Goal: Task Accomplishment & Management: Complete application form

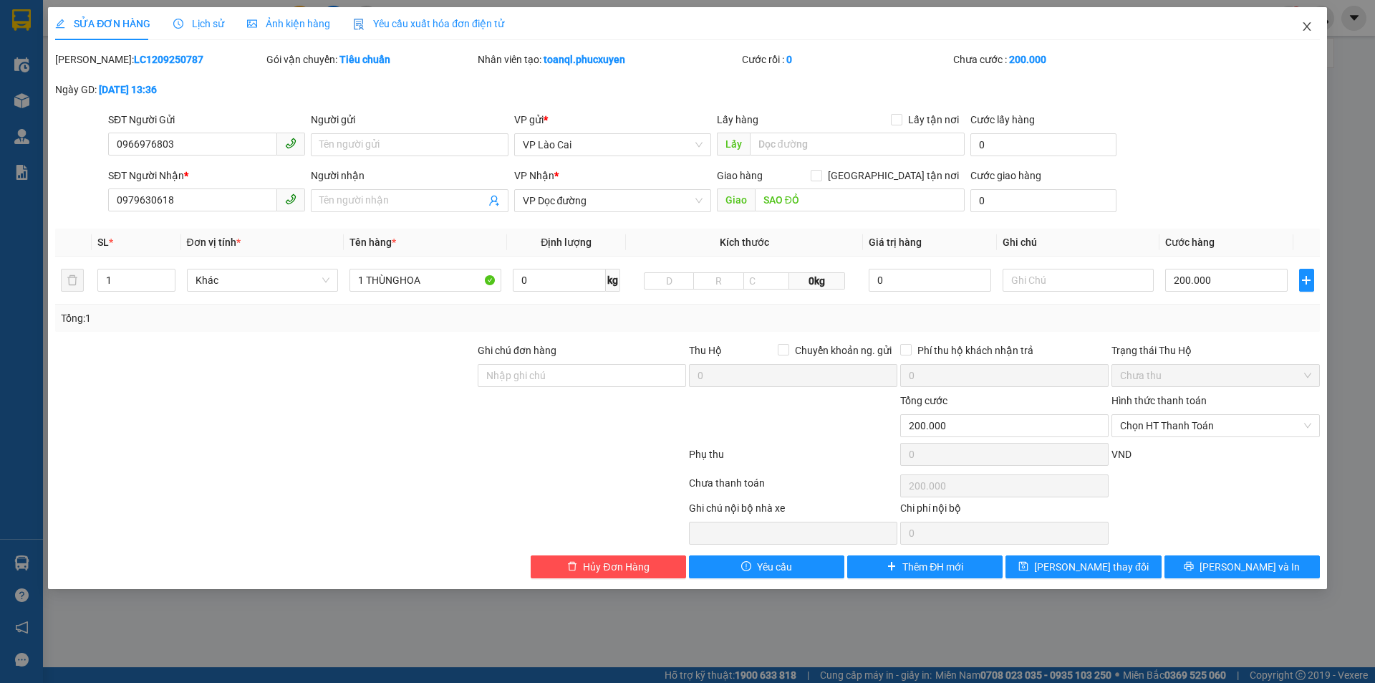
click at [1306, 23] on icon "close" at bounding box center [1307, 26] width 11 height 11
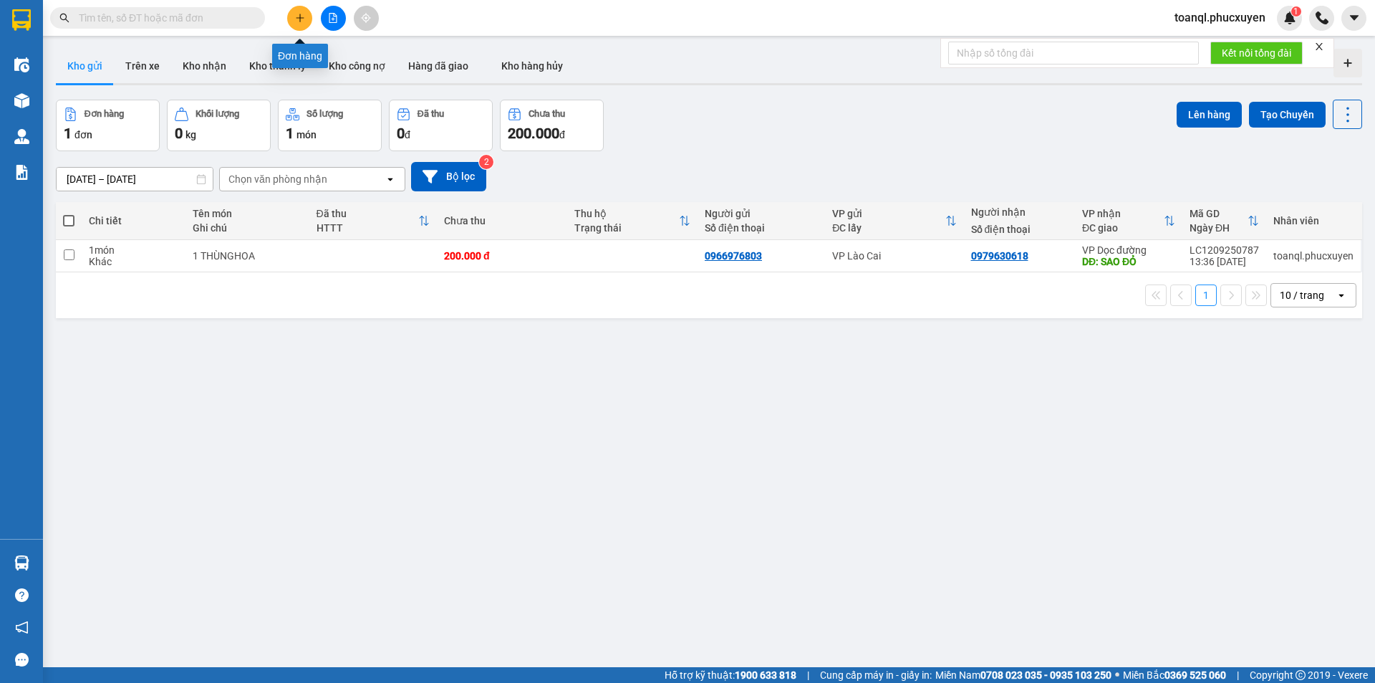
click at [298, 14] on icon "plus" at bounding box center [300, 18] width 10 height 10
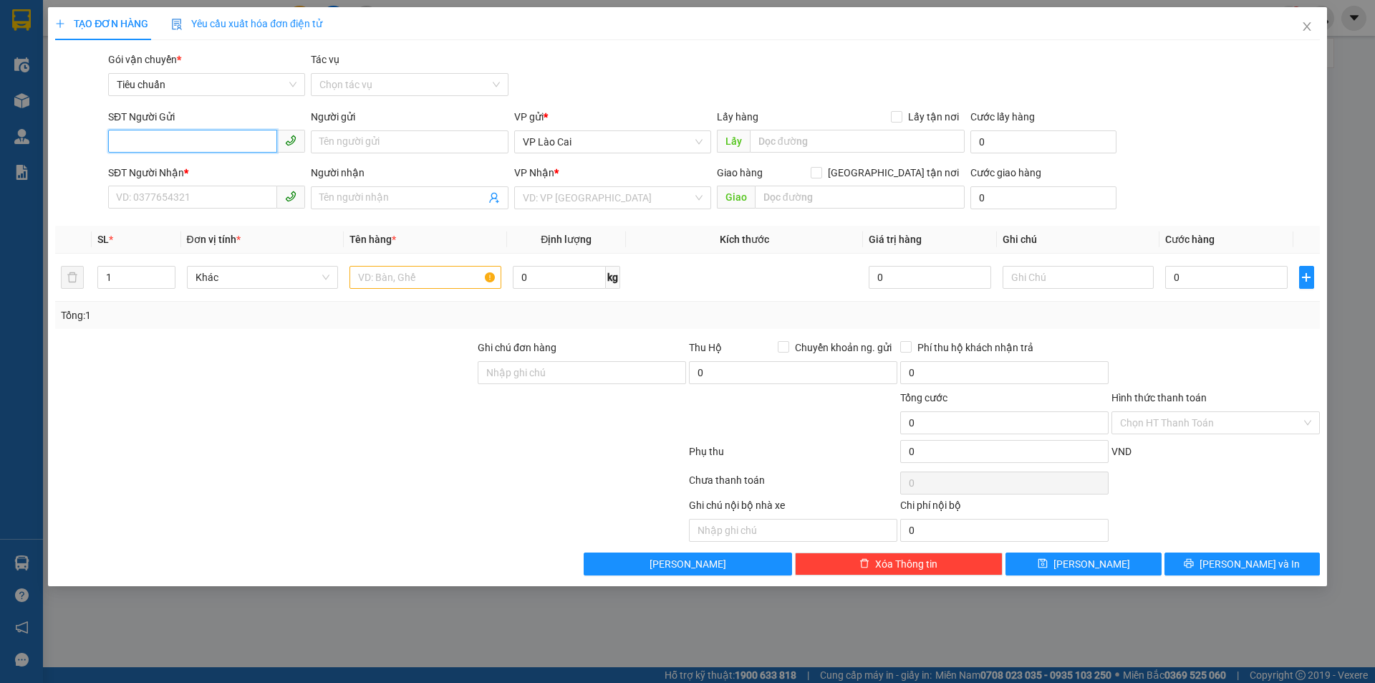
click at [167, 138] on input "SĐT Người Gửi" at bounding box center [192, 141] width 169 height 23
click at [162, 168] on div "0989855228 - BÌnh" at bounding box center [207, 171] width 180 height 16
type input "0989855228"
type input "BÌnh"
type input "0989855228"
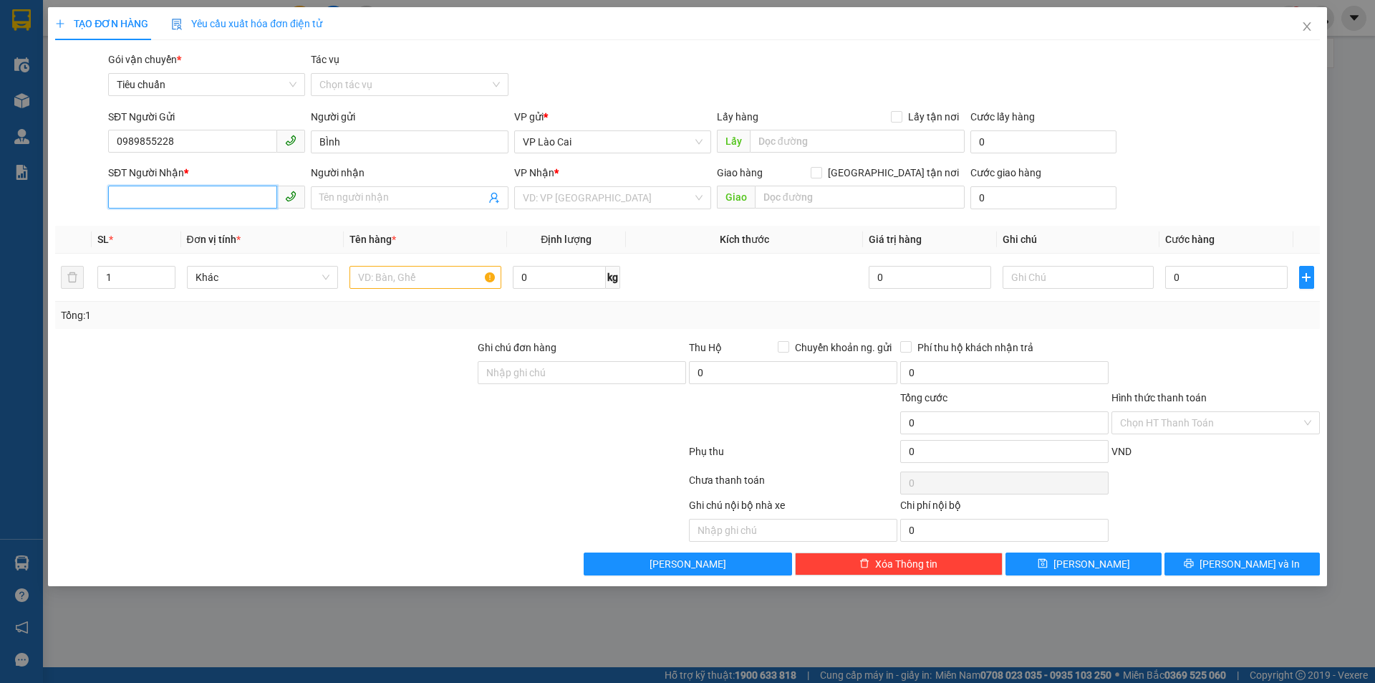
click at [170, 192] on input "SĐT Người Nhận *" at bounding box center [192, 197] width 169 height 23
click at [143, 247] on div "0354868386 - Trường" at bounding box center [207, 249] width 180 height 16
type input "0354868386"
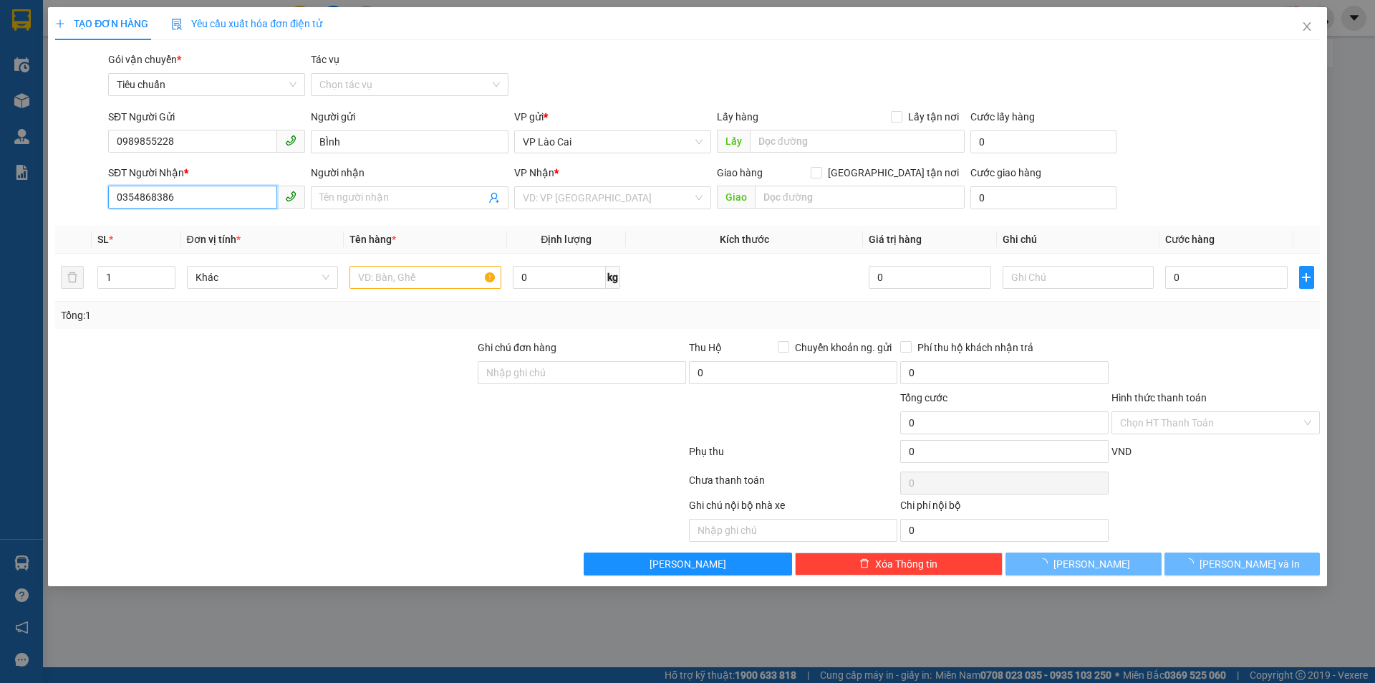
type input "Trường"
type input "bãi cháy"
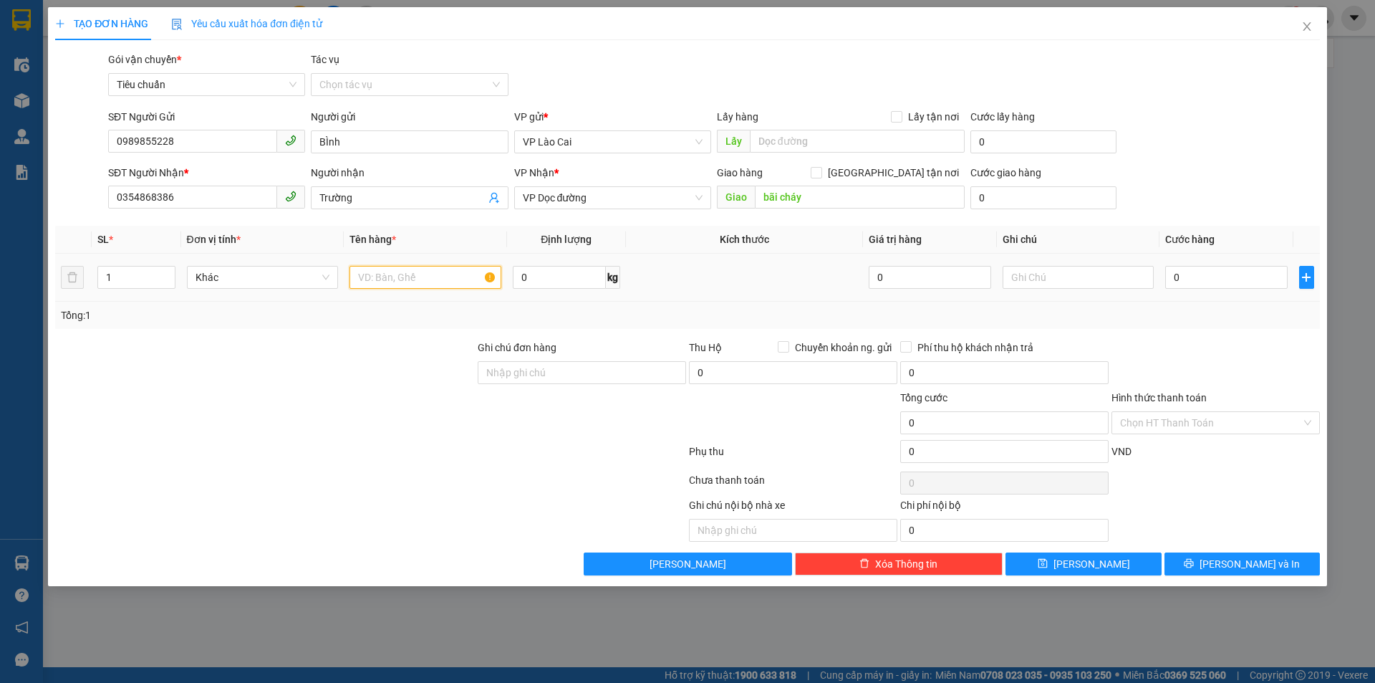
click at [429, 275] on input "text" at bounding box center [426, 277] width 152 height 23
click at [459, 269] on input "text" at bounding box center [426, 277] width 152 height 23
type input "1 BỌC ỚT"
click at [1239, 279] on input "0" at bounding box center [1227, 277] width 122 height 23
type input "8"
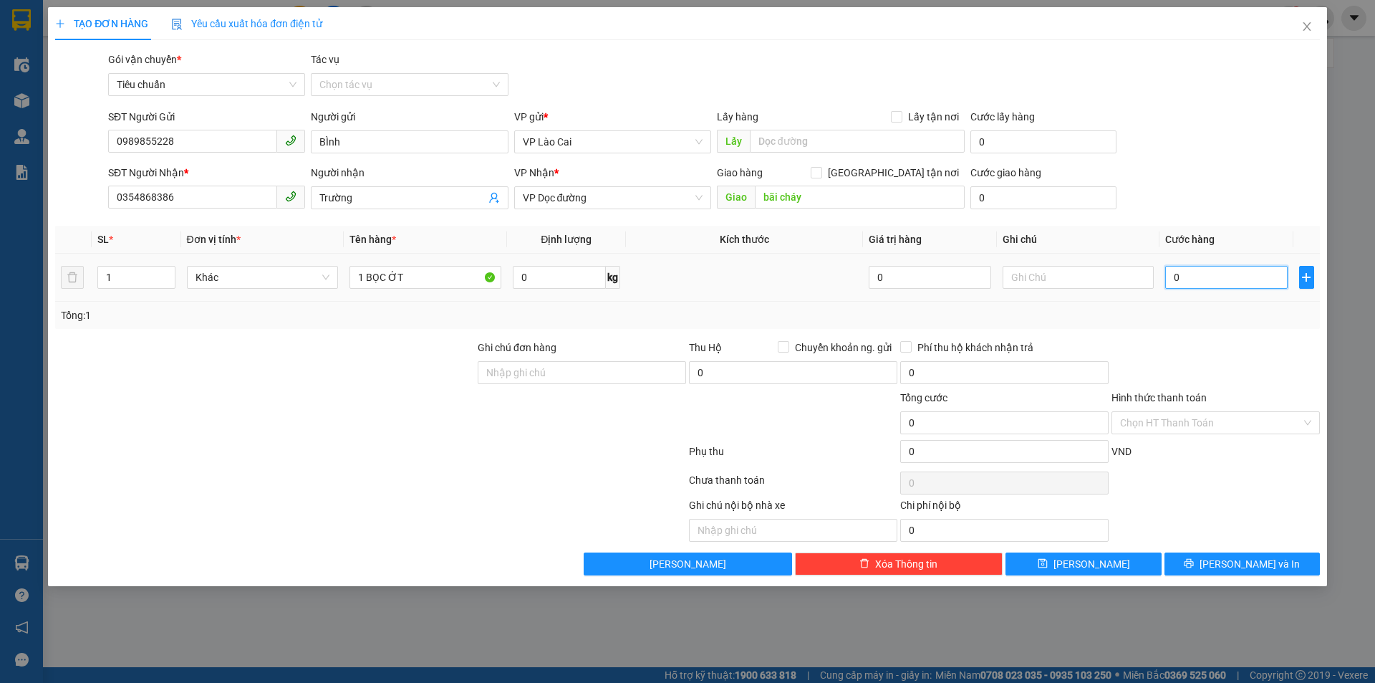
type input "8"
type input "80"
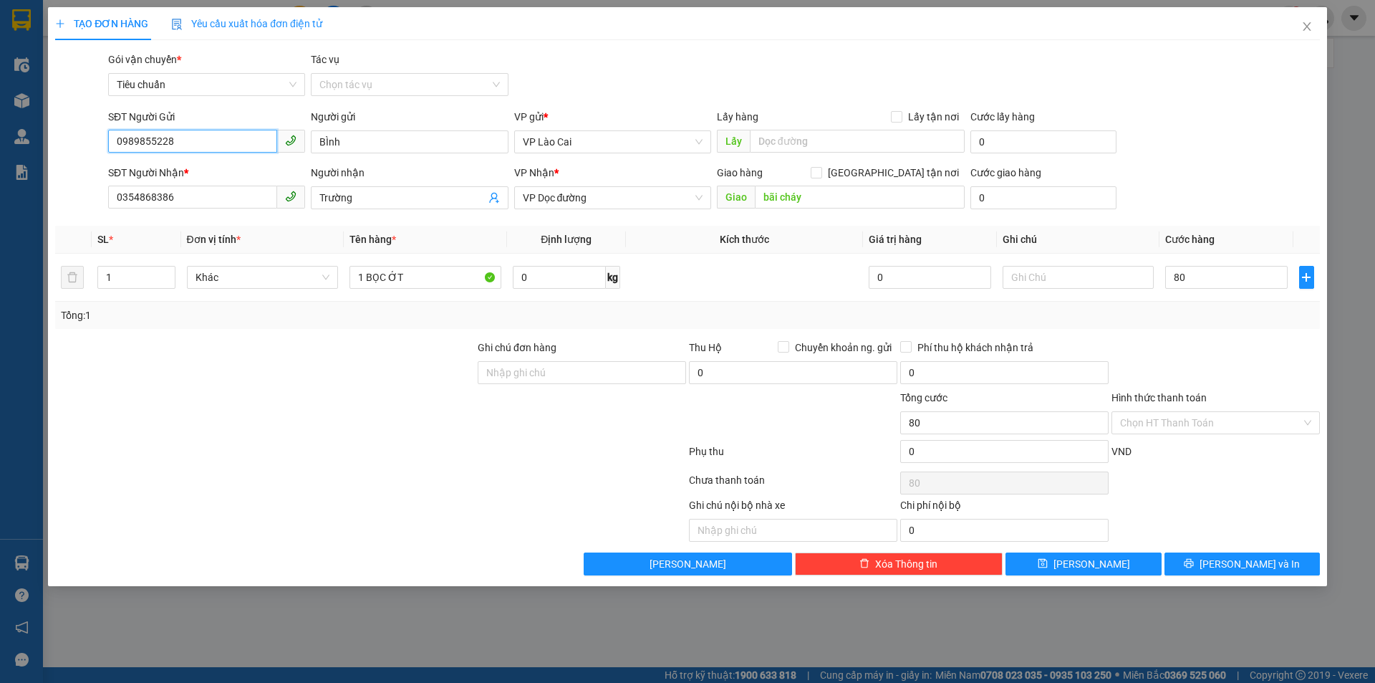
type input "80.000"
drag, startPoint x: 191, startPoint y: 137, endPoint x: 0, endPoint y: 164, distance: 192.5
click at [0, 164] on div "TẠO ĐƠN HÀNG Yêu cầu xuất hóa đơn điện tử Transit Pickup Surcharge Ids Transit …" at bounding box center [687, 341] width 1375 height 683
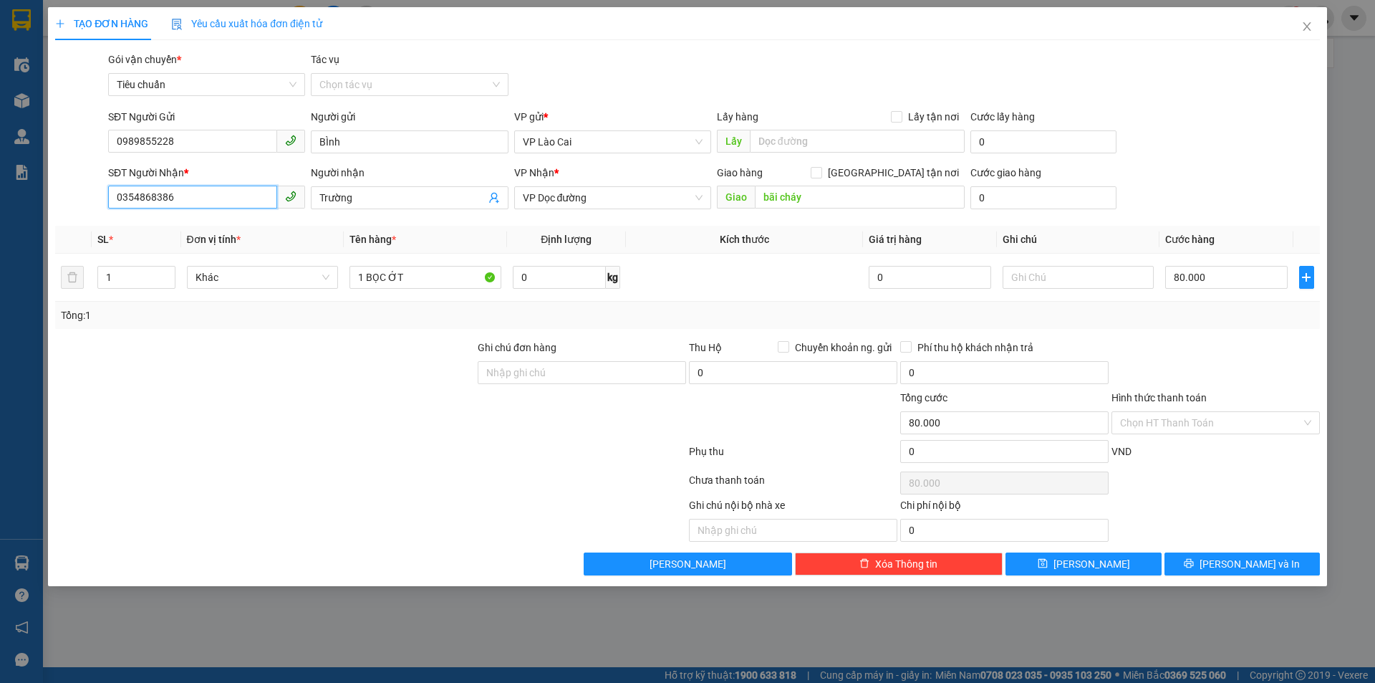
drag, startPoint x: 183, startPoint y: 201, endPoint x: 106, endPoint y: 212, distance: 77.4
click at [106, 212] on div "SĐT Người Nhận * 0354868386" at bounding box center [206, 190] width 203 height 50
click at [1194, 564] on icon "printer" at bounding box center [1189, 563] width 9 height 9
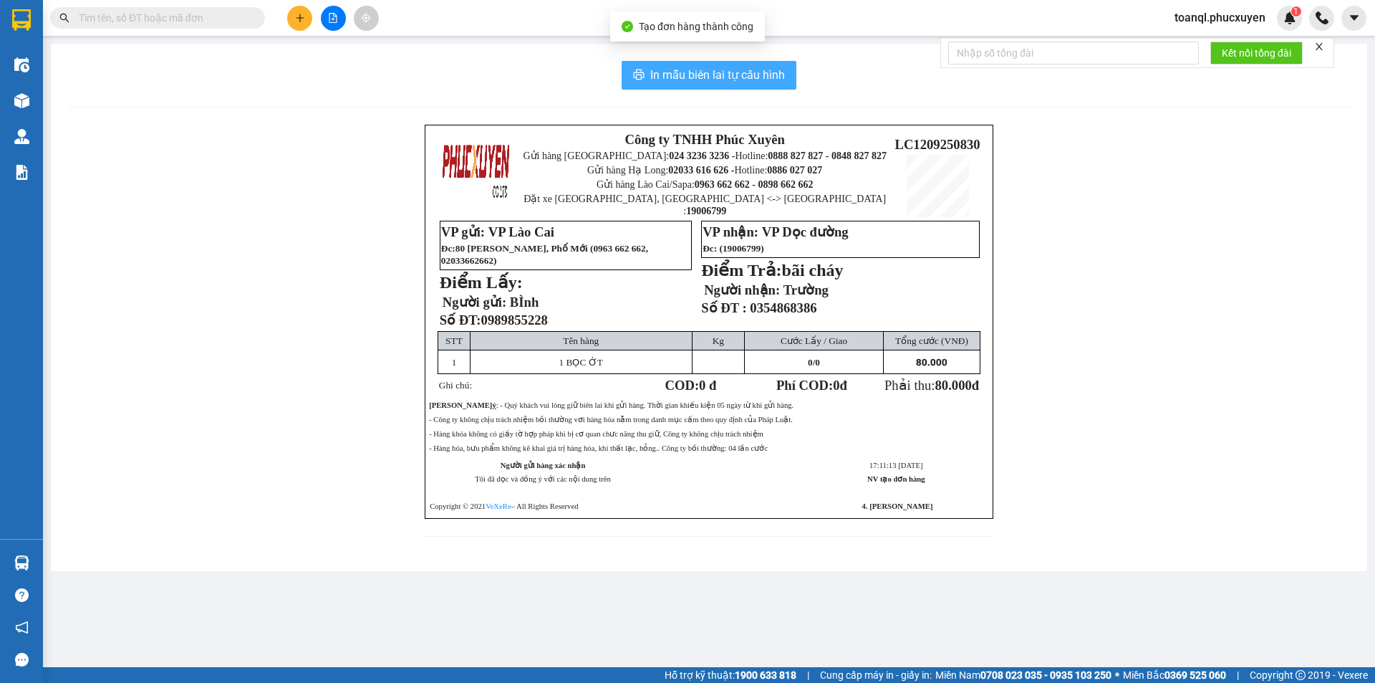
click at [740, 82] on span "In mẫu biên lai tự cấu hình" at bounding box center [717, 75] width 135 height 18
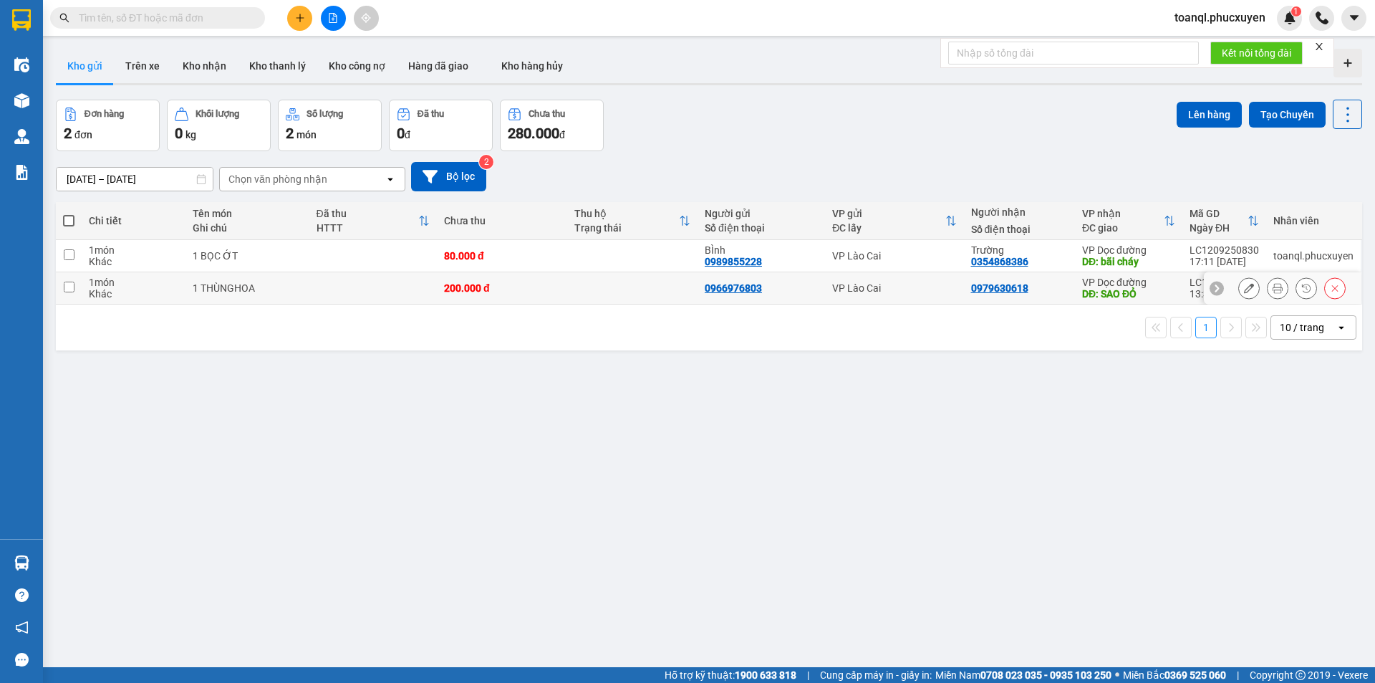
click at [333, 287] on td at bounding box center [373, 288] width 128 height 32
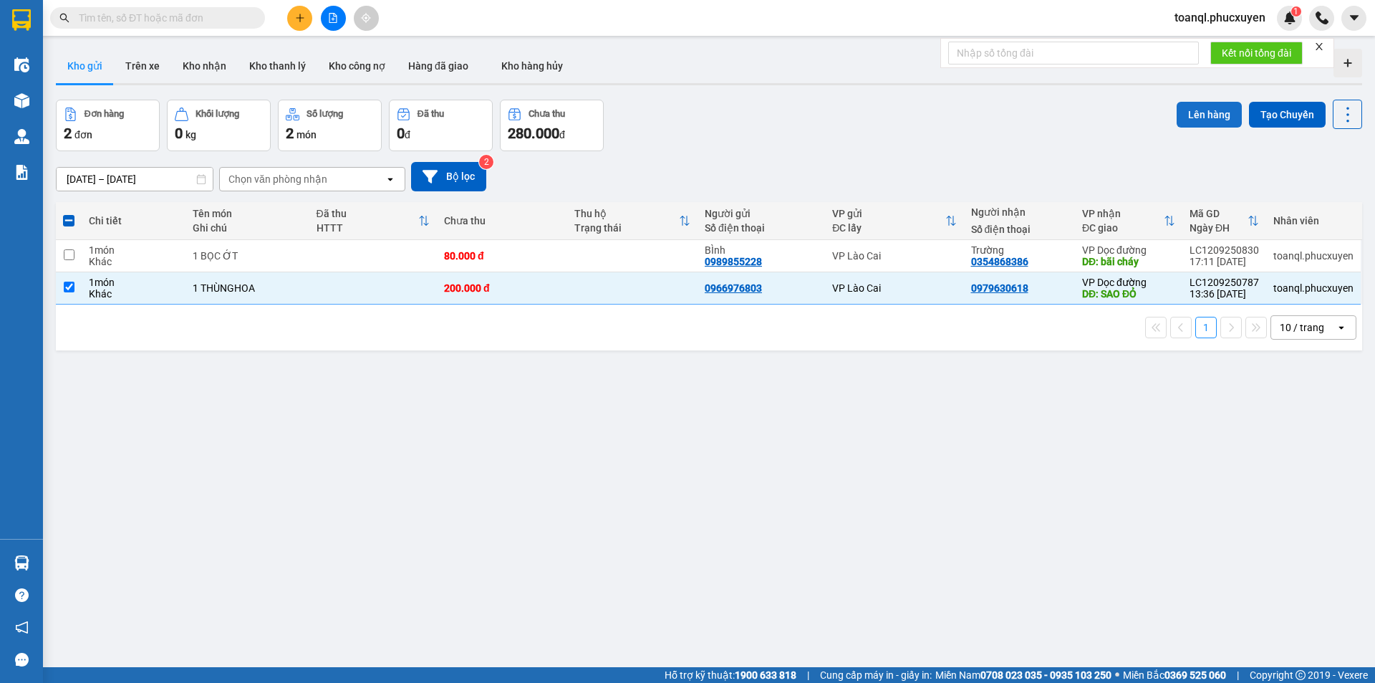
click at [1207, 107] on button "Lên hàng" at bounding box center [1209, 115] width 65 height 26
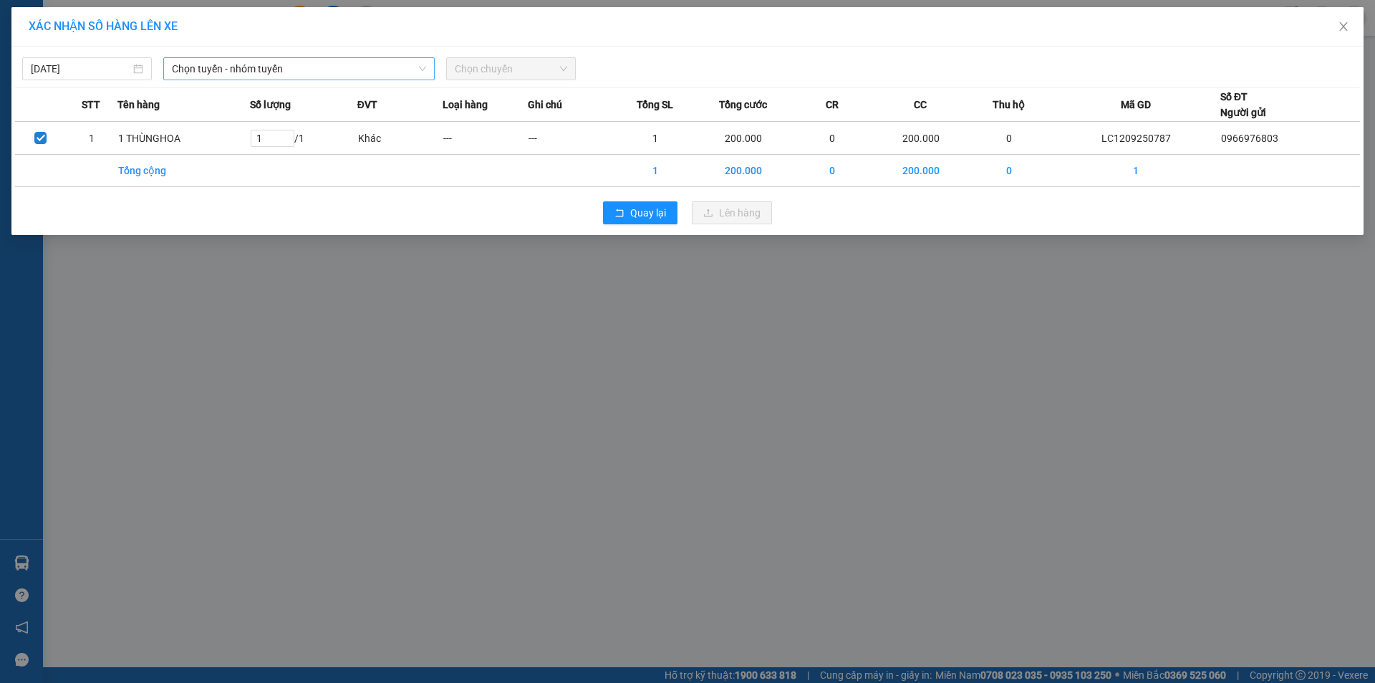
click at [261, 70] on span "Chọn tuyến - nhóm tuyến" at bounding box center [299, 68] width 254 height 21
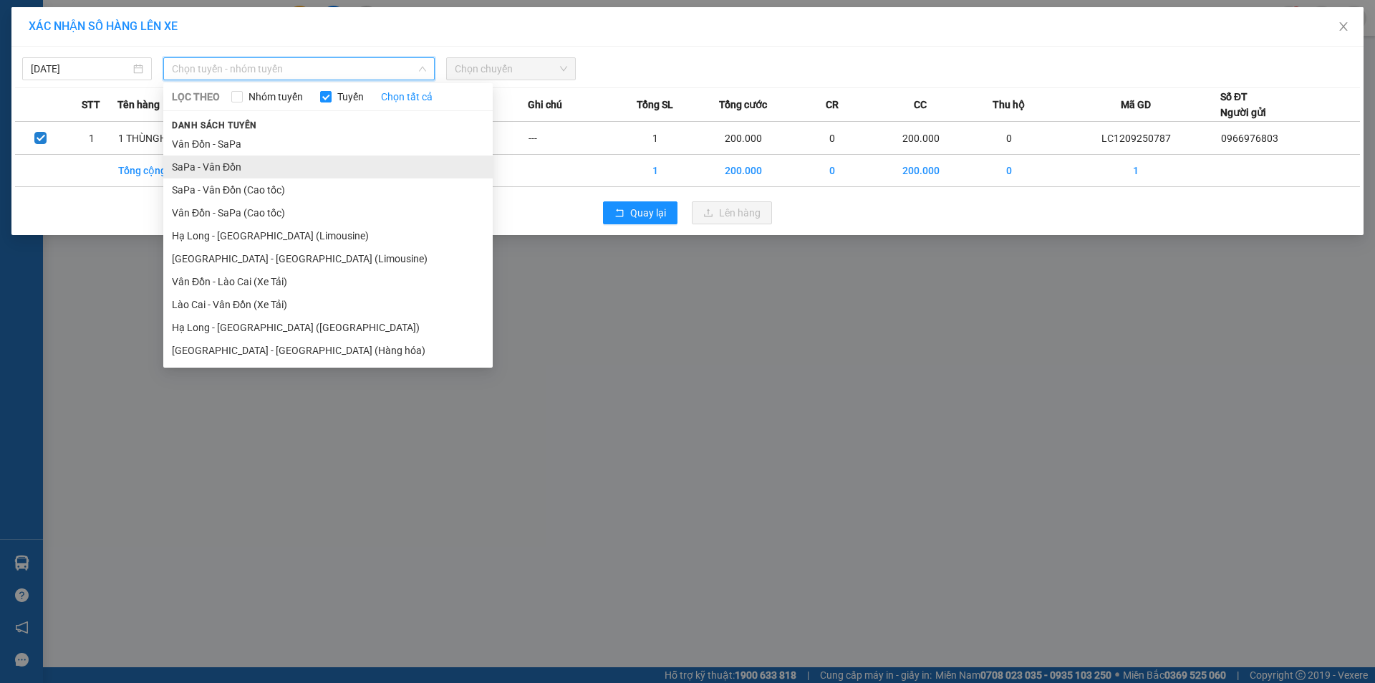
click at [198, 163] on li "SaPa - Vân Đồn" at bounding box center [328, 166] width 330 height 23
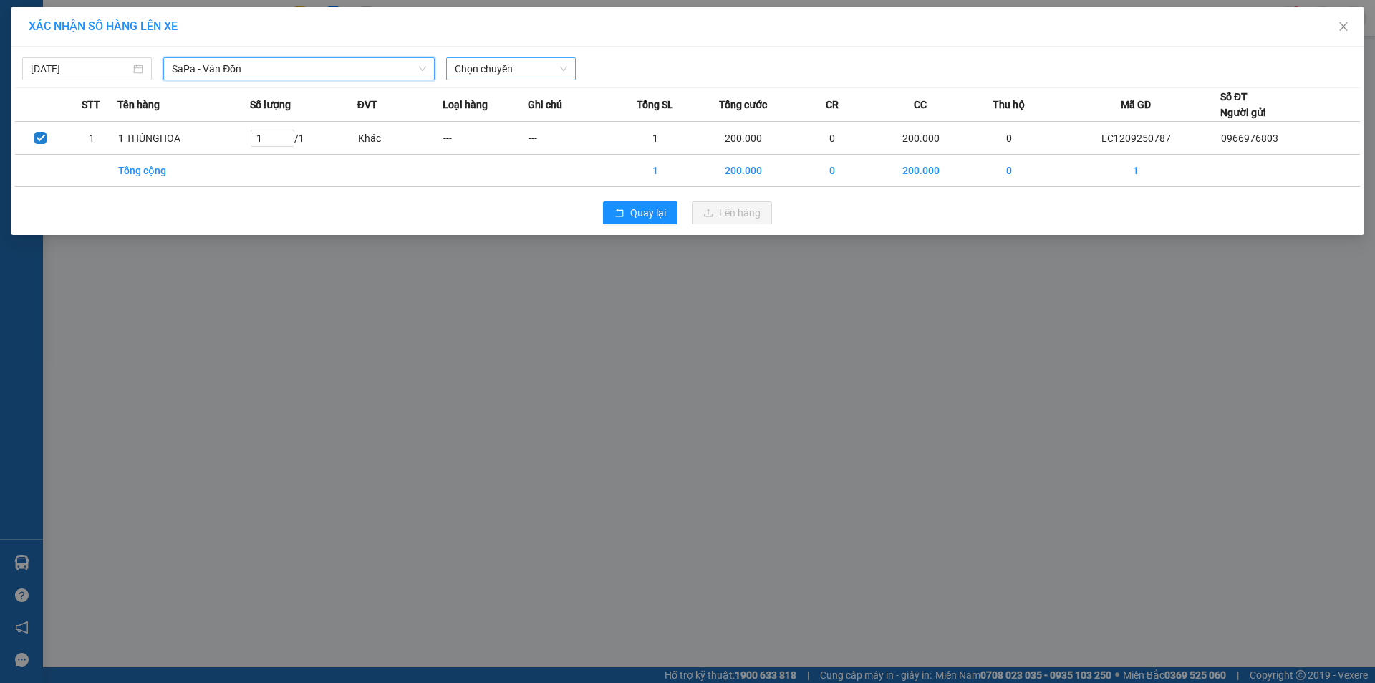
click at [479, 66] on span "Chọn chuyến" at bounding box center [511, 68] width 112 height 21
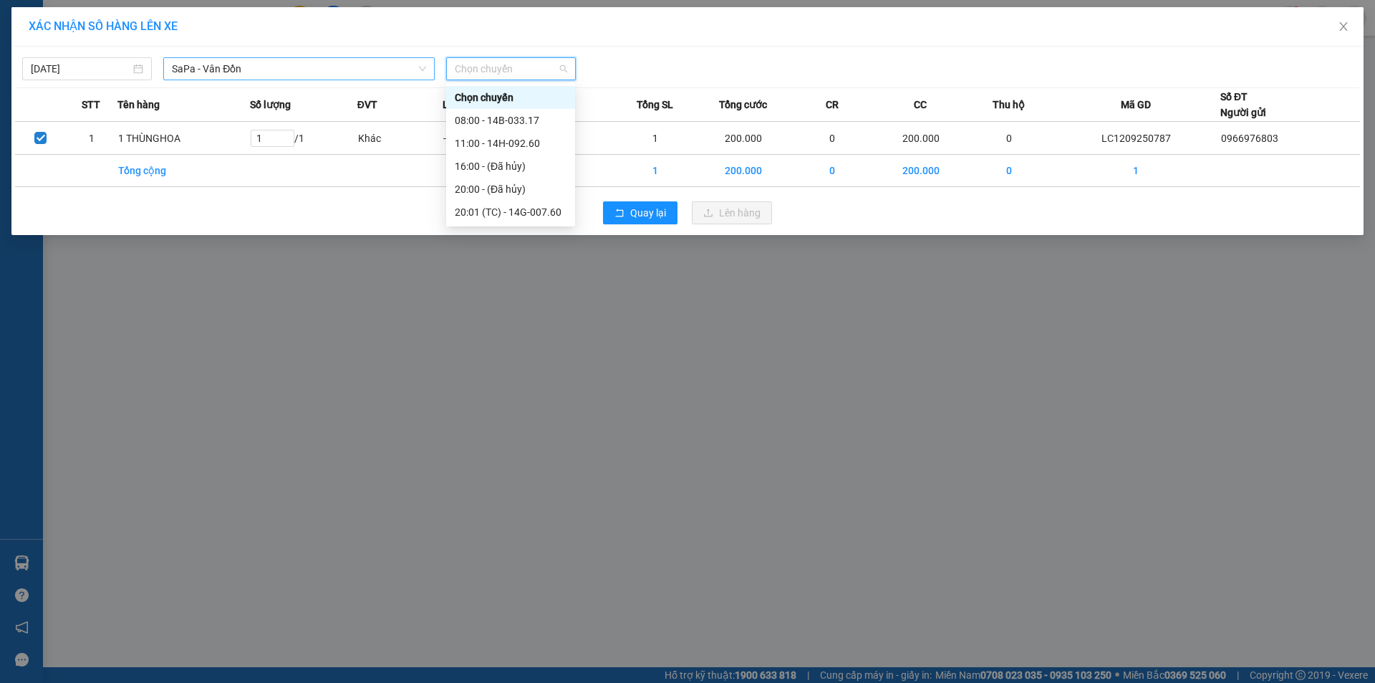
click at [355, 73] on span "SaPa - Vân Đồn" at bounding box center [299, 68] width 254 height 21
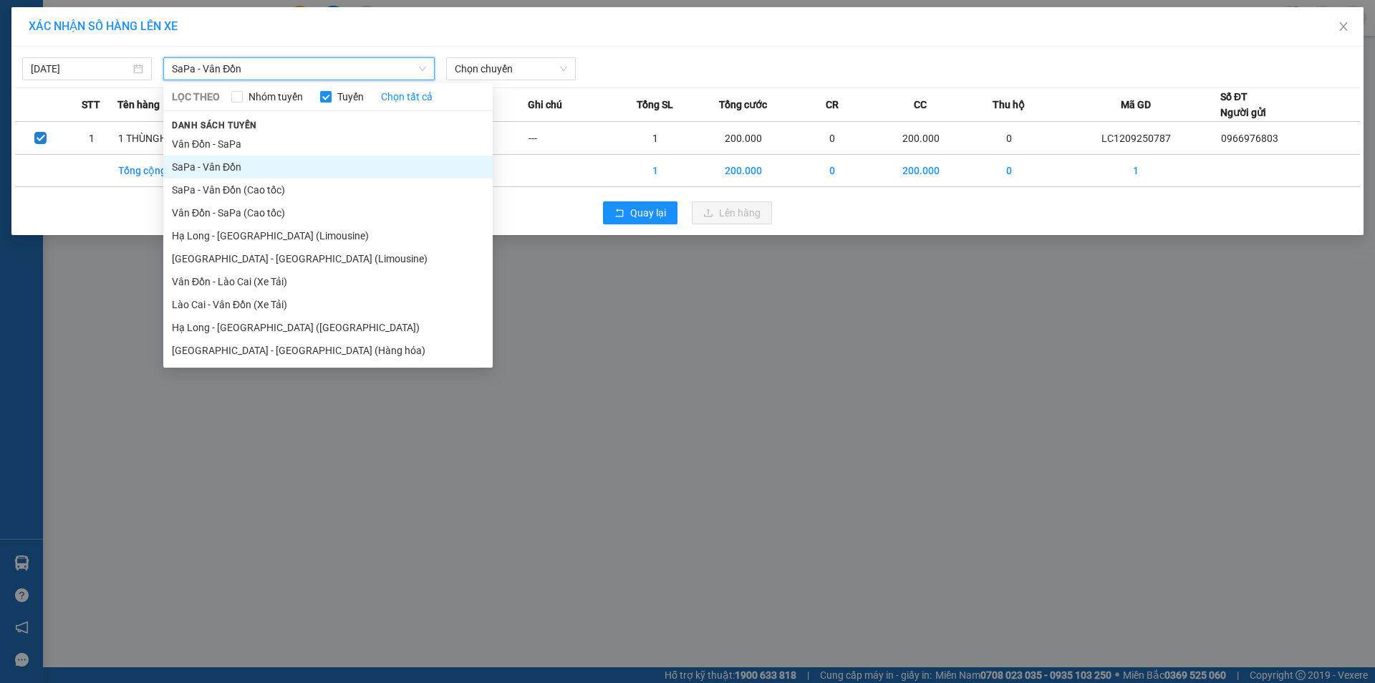
click at [102, 56] on div "[DATE] SaPa - [GEOGRAPHIC_DATA] SaPa - [GEOGRAPHIC_DATA] LỌC THEO Nhóm tuyến Tu…" at bounding box center [687, 65] width 1345 height 30
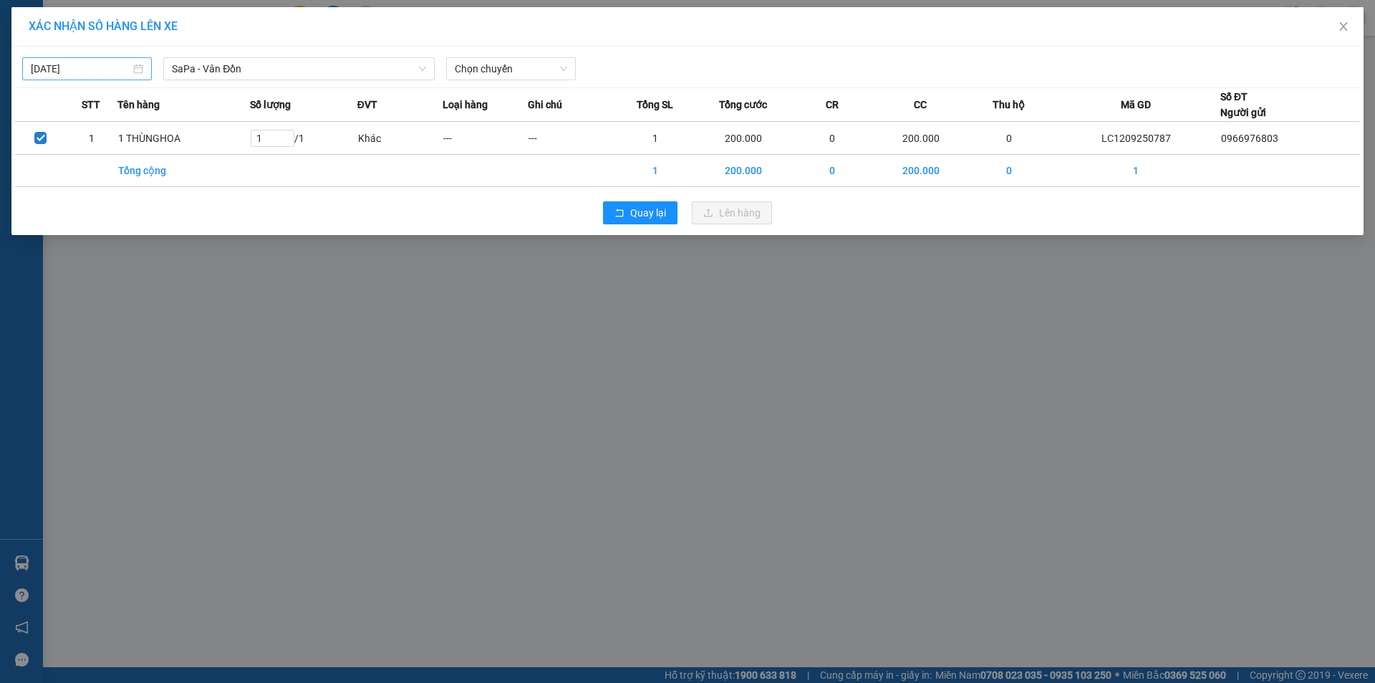
click at [86, 67] on body "Kết quả tìm kiếm ( 0 ) Bộ lọc No Data toanql.phucxuyen 1 Điều hành xe Kho hàng …" at bounding box center [687, 341] width 1375 height 683
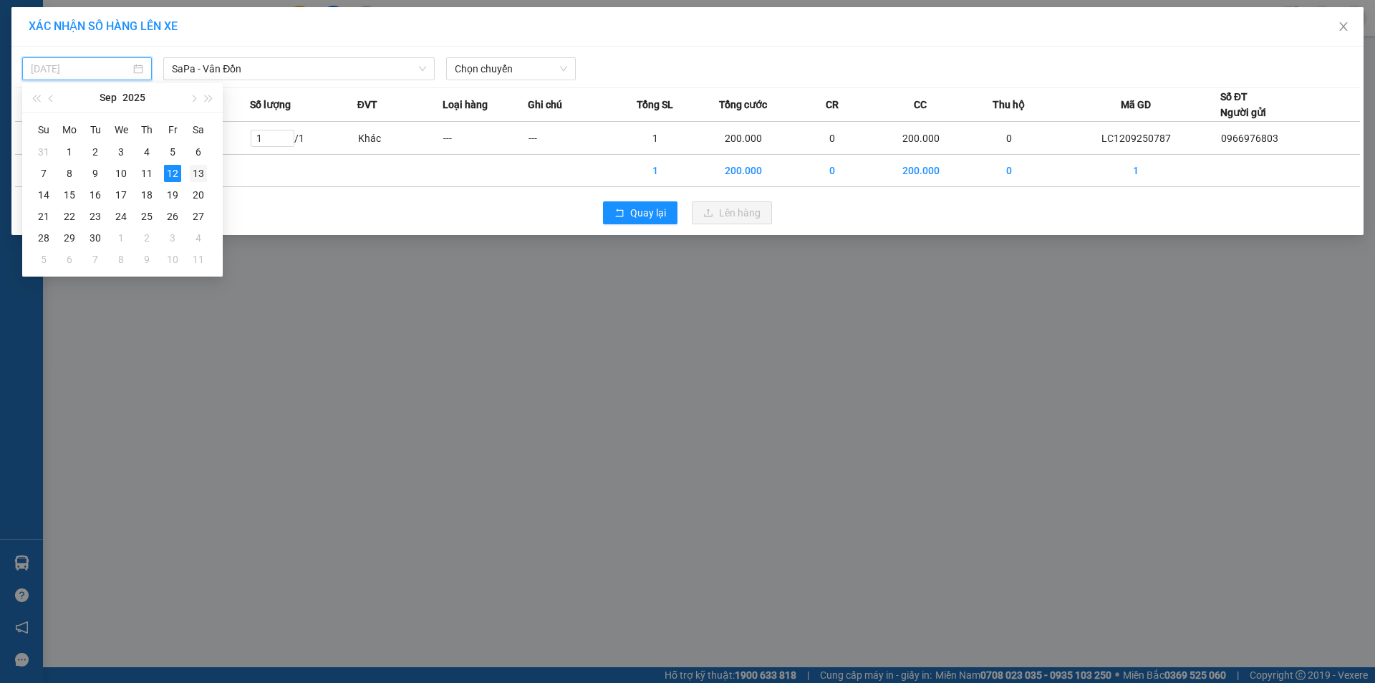
click at [198, 170] on div "13" at bounding box center [198, 173] width 17 height 17
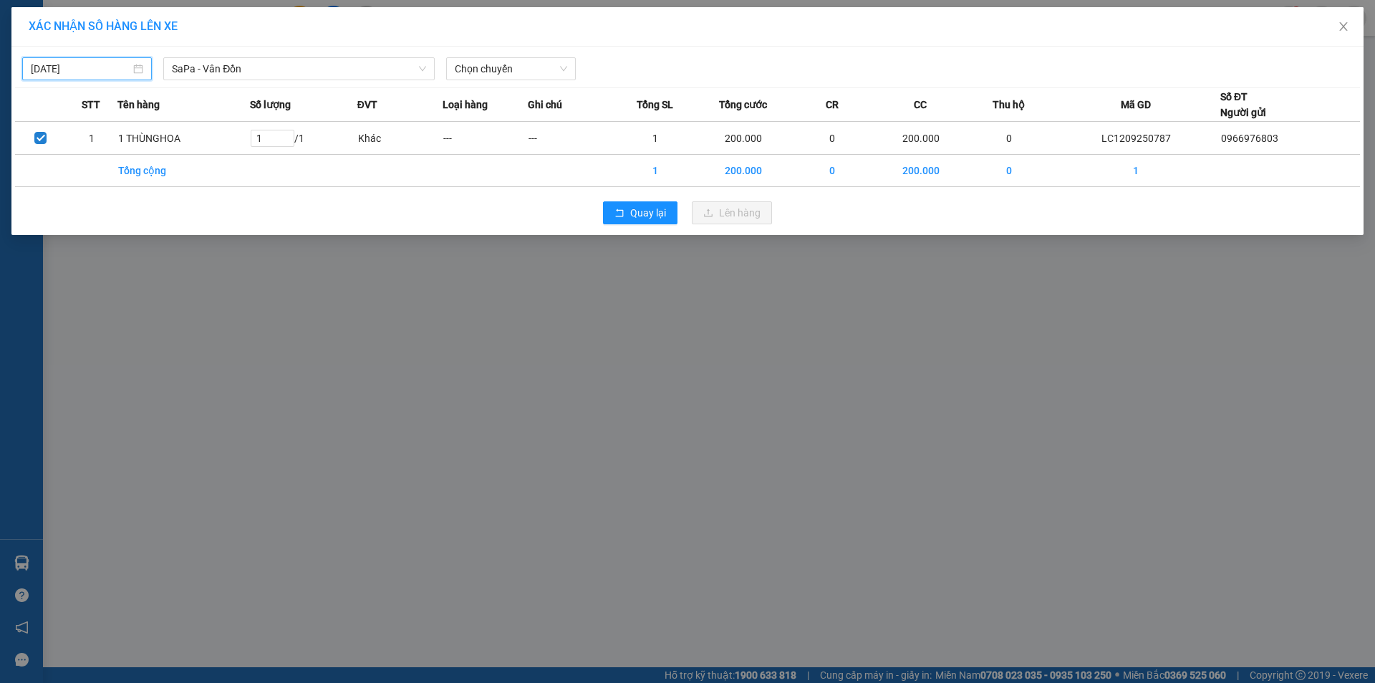
type input "[DATE]"
click at [527, 70] on span "Chọn chuyến" at bounding box center [511, 68] width 112 height 21
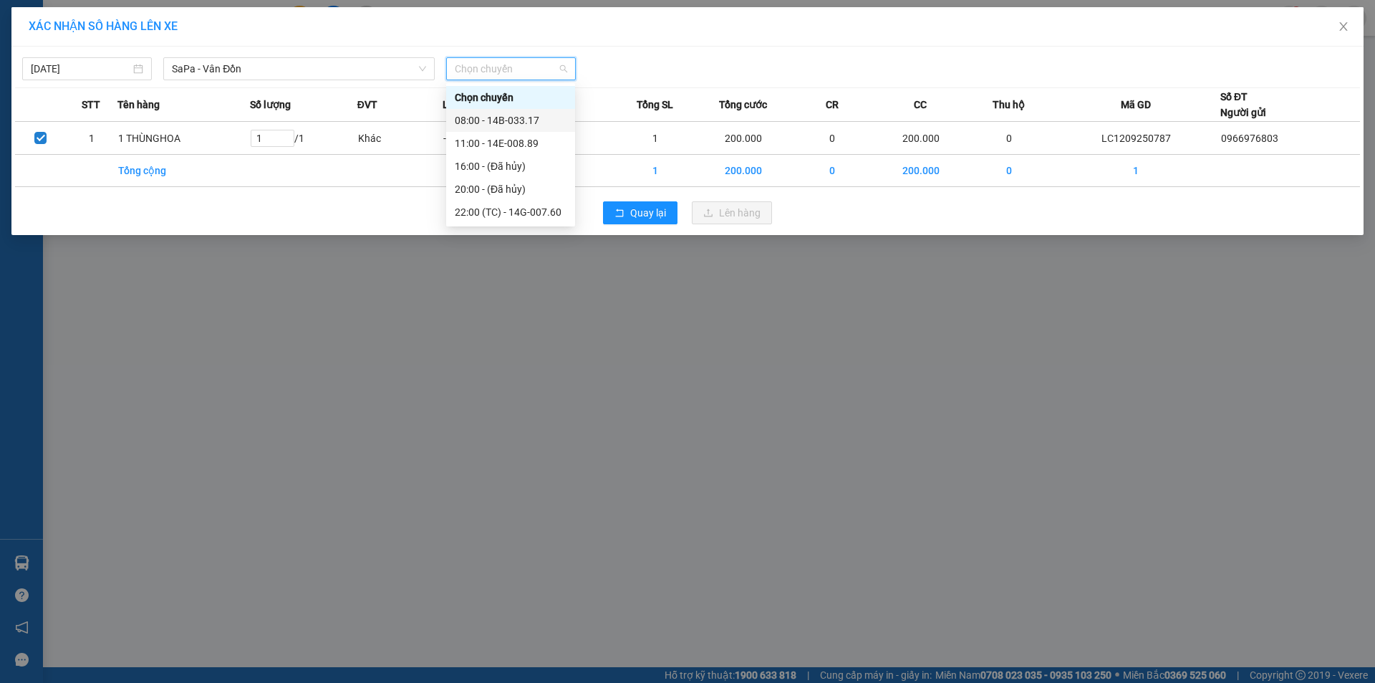
click at [511, 117] on div "08:00 - 14B-033.17" at bounding box center [511, 120] width 112 height 16
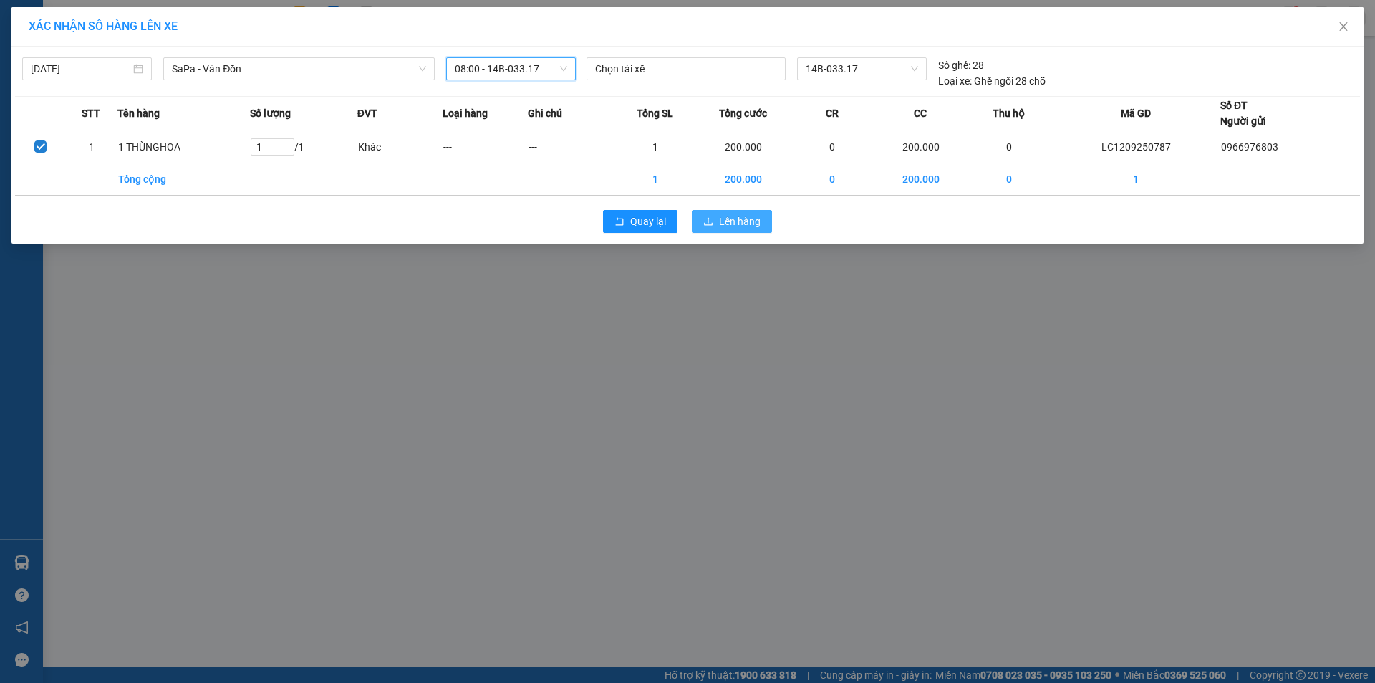
click at [756, 221] on span "Lên hàng" at bounding box center [740, 221] width 42 height 16
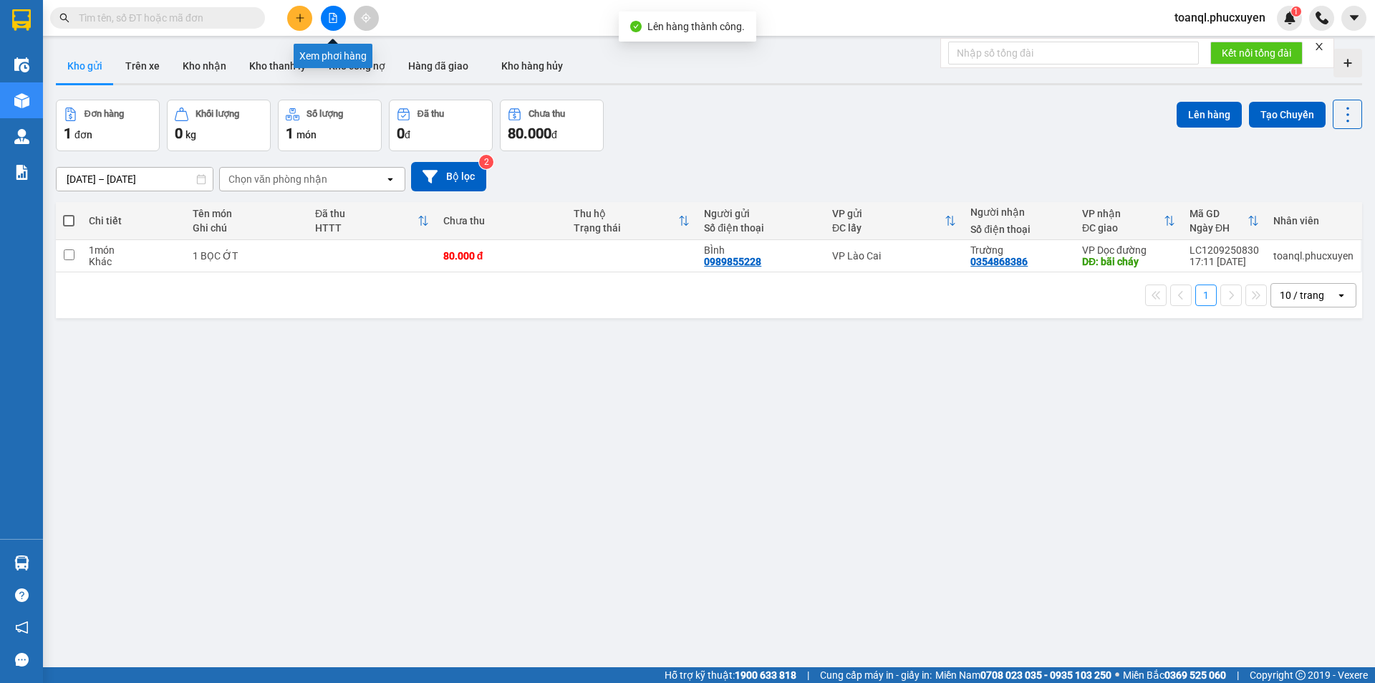
click at [332, 15] on icon "file-add" at bounding box center [333, 18] width 10 height 10
